Goal: Find specific page/section: Find specific page/section

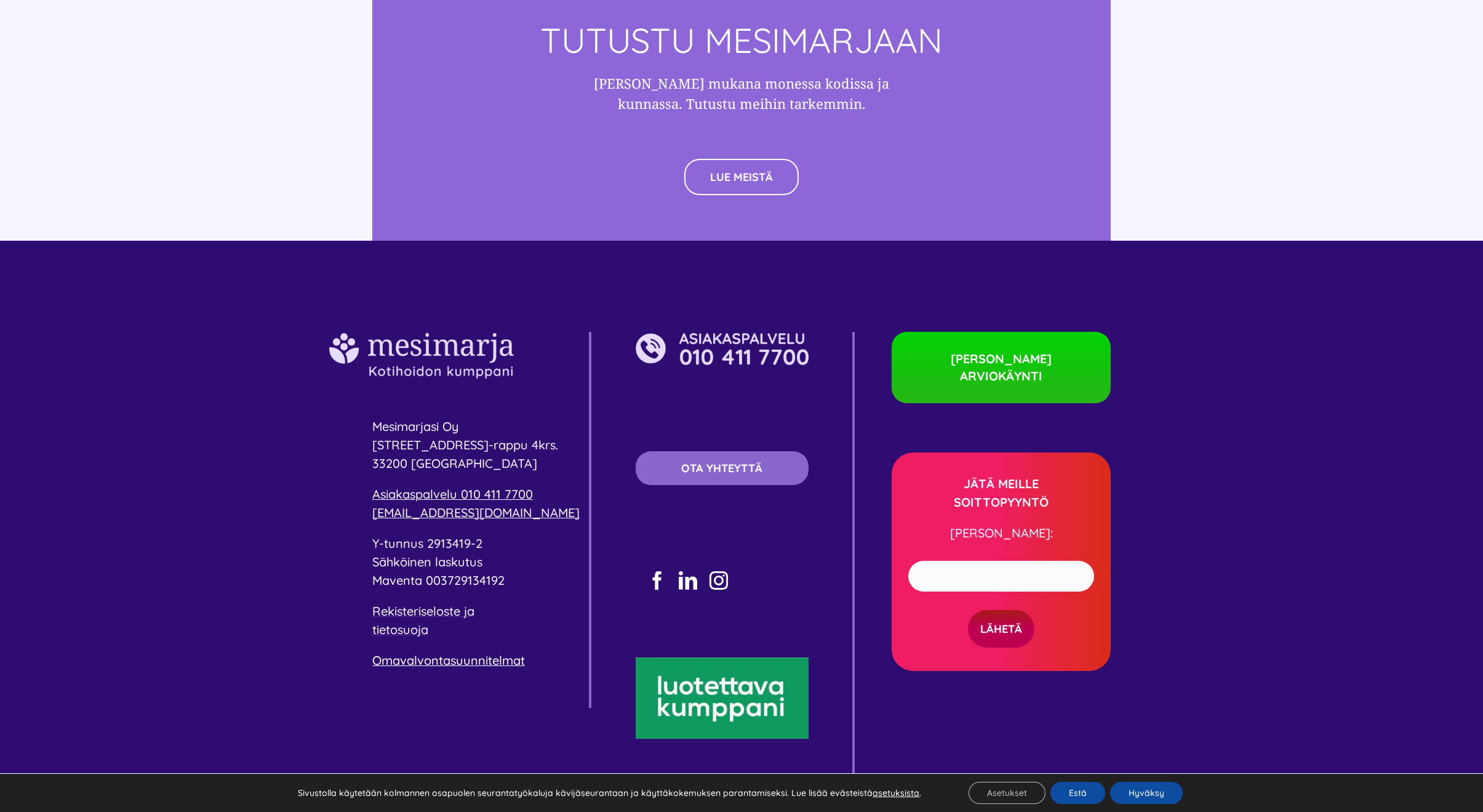
scroll to position [3546, 0]
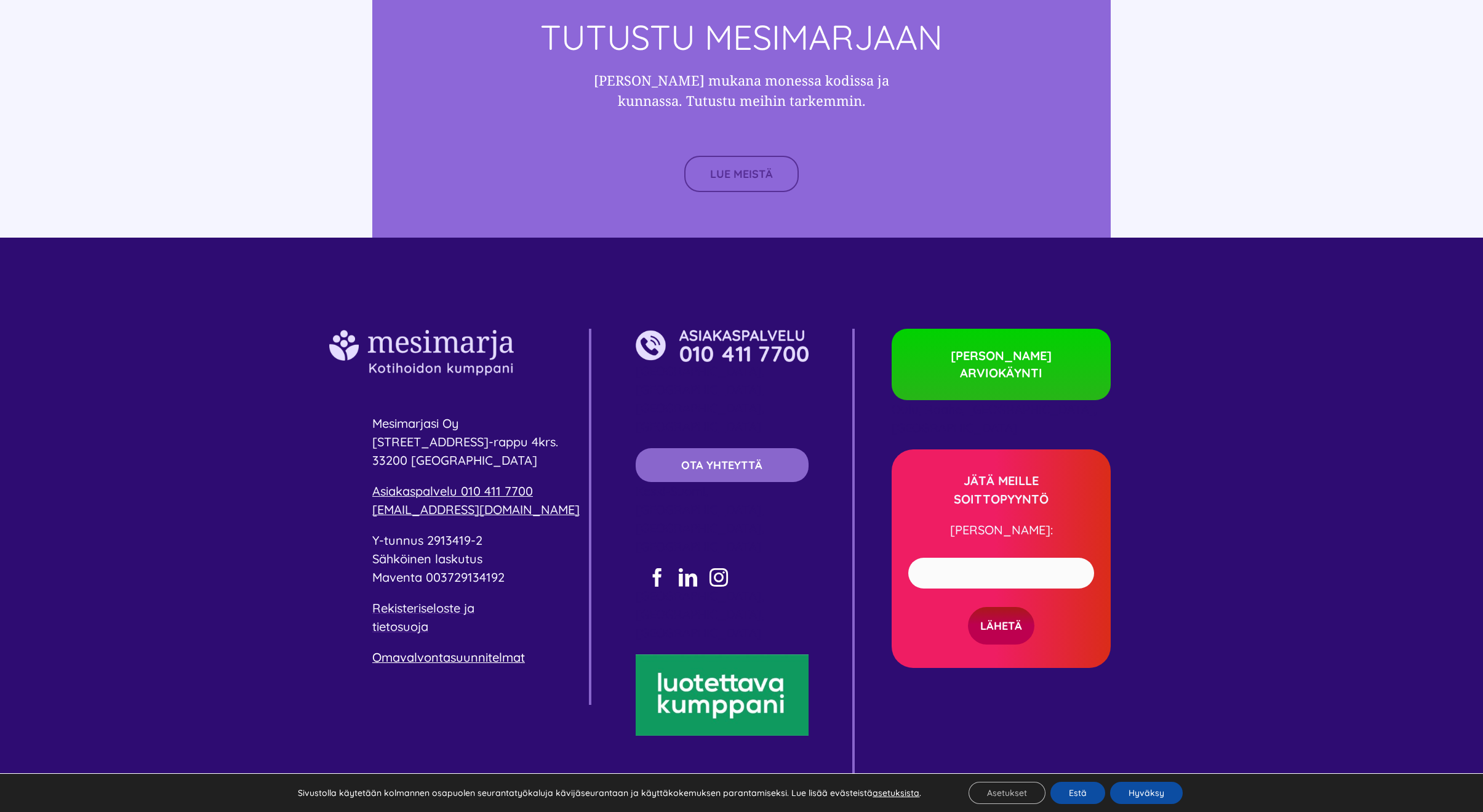
click at [750, 167] on span "LUE MEISTÄ" at bounding box center [742, 173] width 63 height 13
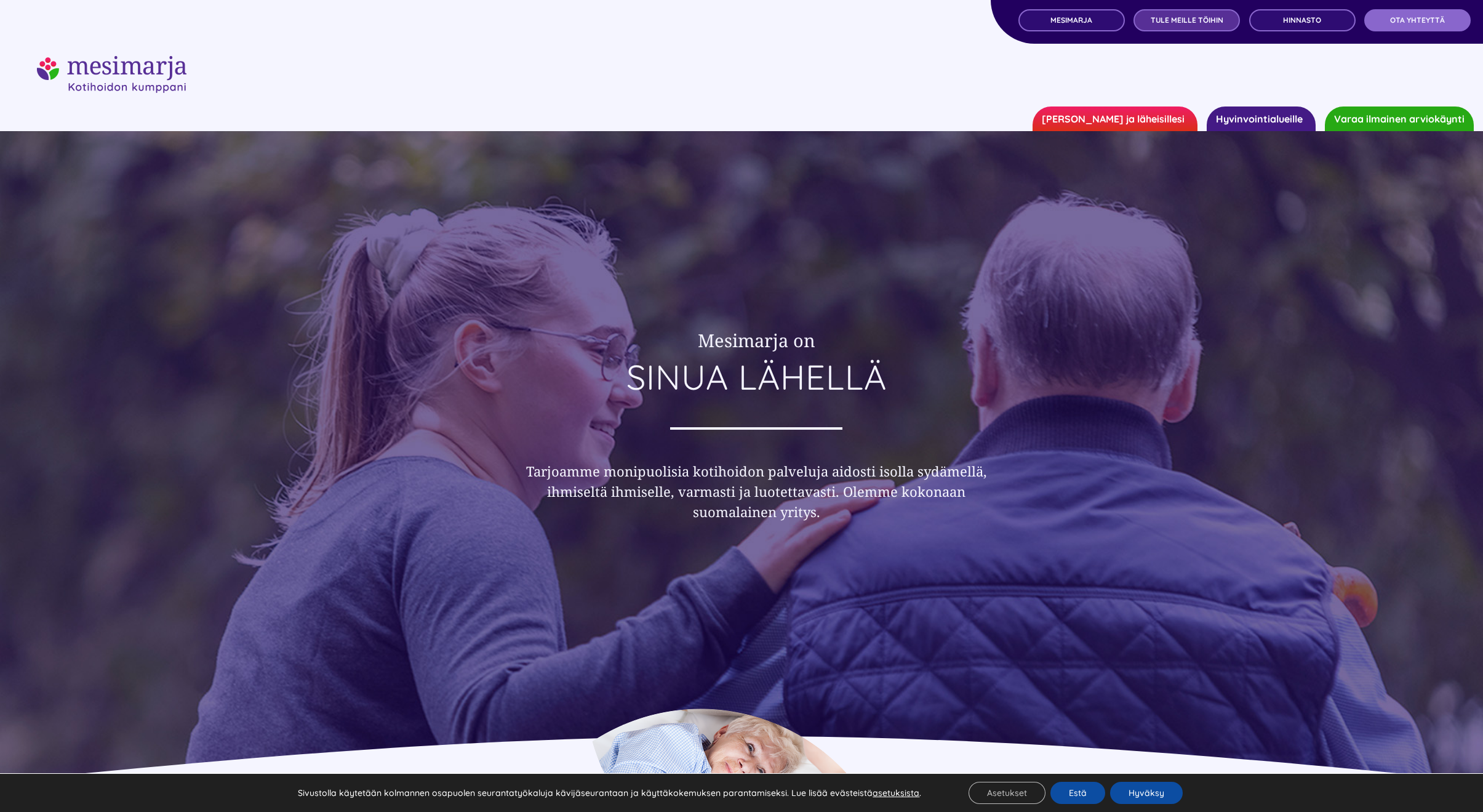
click at [1151, 19] on link "TULE MEILLE TÖIHIN" at bounding box center [1186, 20] width 106 height 22
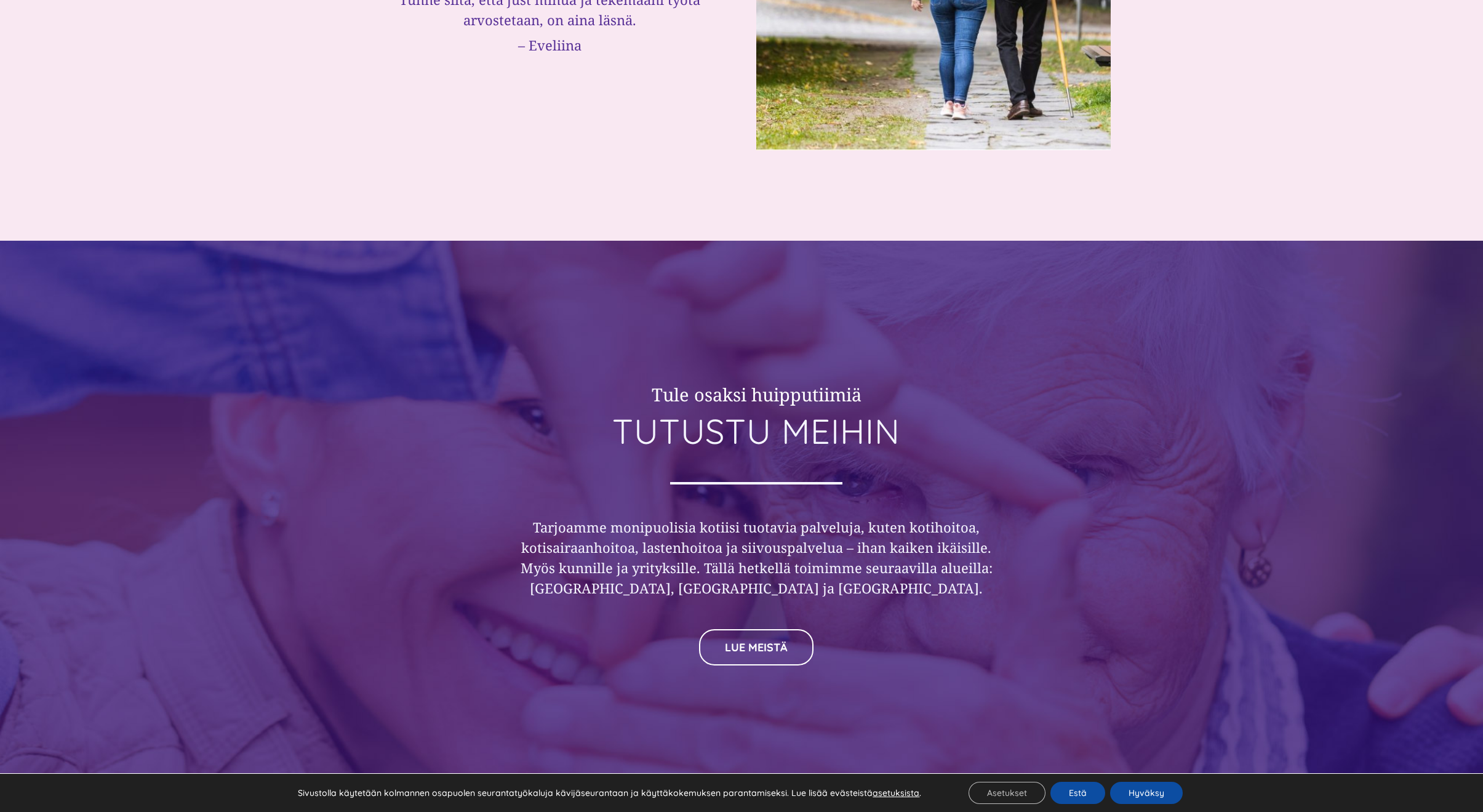
scroll to position [4798, 0]
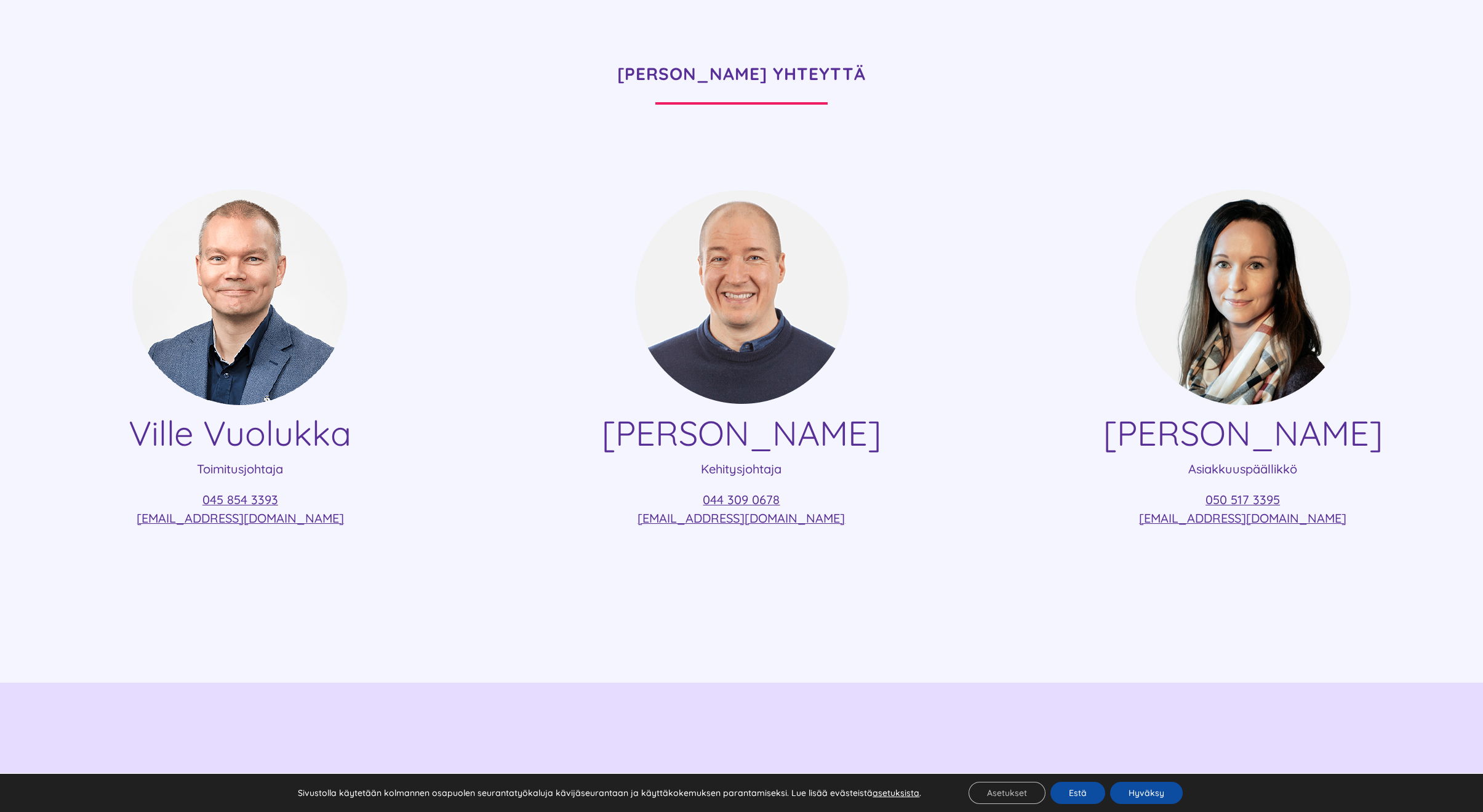
scroll to position [185, 0]
